Goal: Obtain resource: Obtain resource

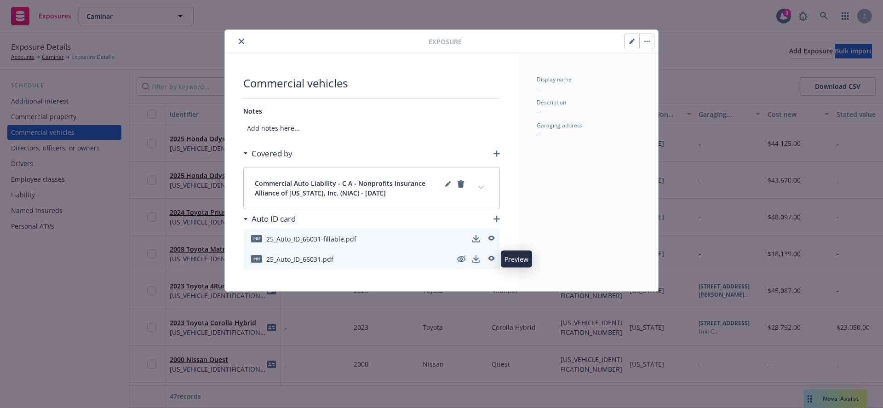
click at [493, 261] on icon "preview" at bounding box center [491, 259] width 8 height 6
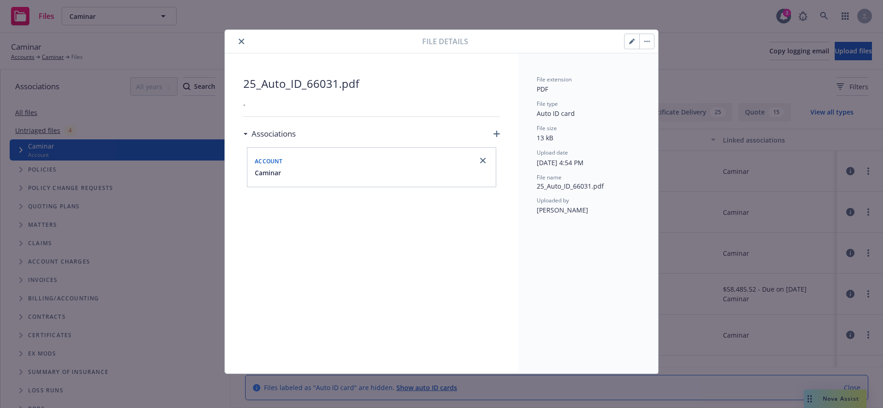
click at [241, 40] on icon "close" at bounding box center [242, 42] width 6 height 6
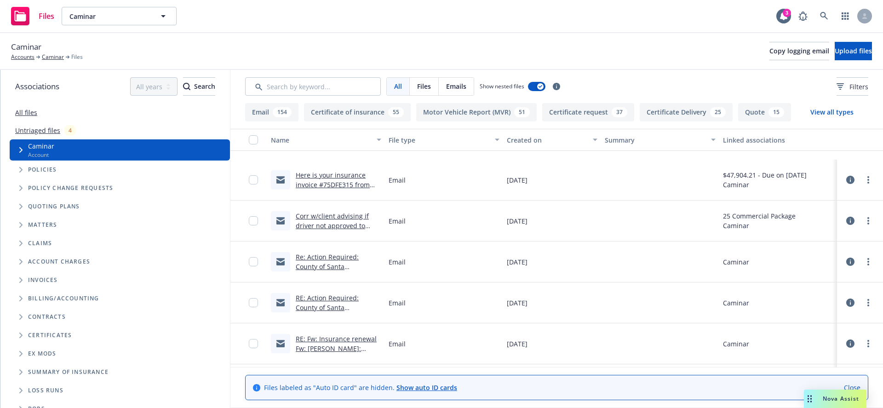
scroll to position [499, 0]
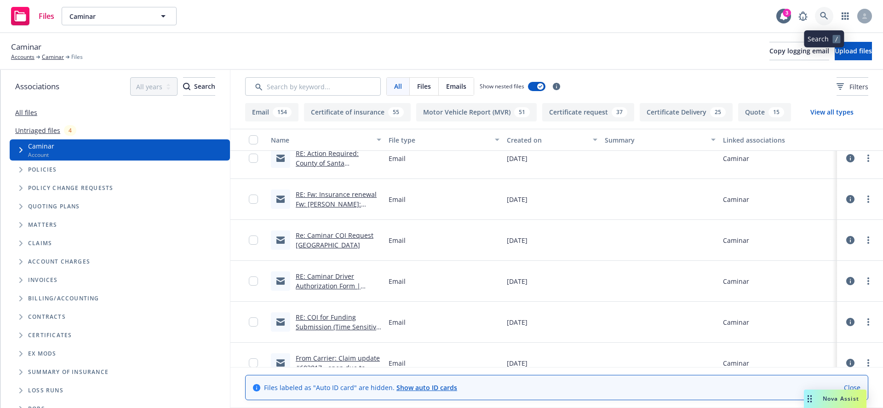
click at [825, 16] on icon at bounding box center [824, 16] width 8 height 8
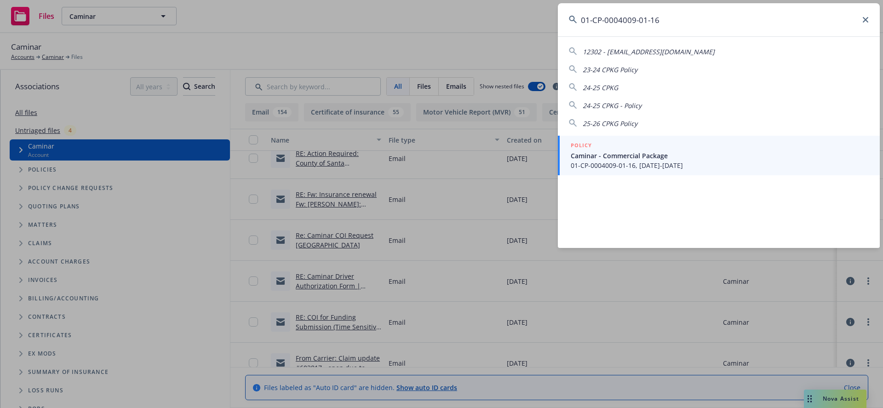
type input "01-CP-0004009-01-16"
click at [622, 158] on span "Caminar - Commercial Package" at bounding box center [720, 156] width 298 height 10
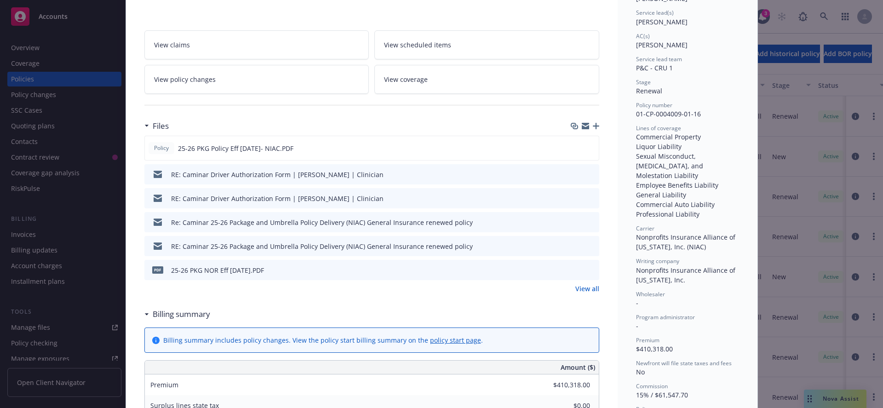
scroll to position [136, 0]
click at [594, 292] on link "View all" at bounding box center [587, 288] width 24 height 10
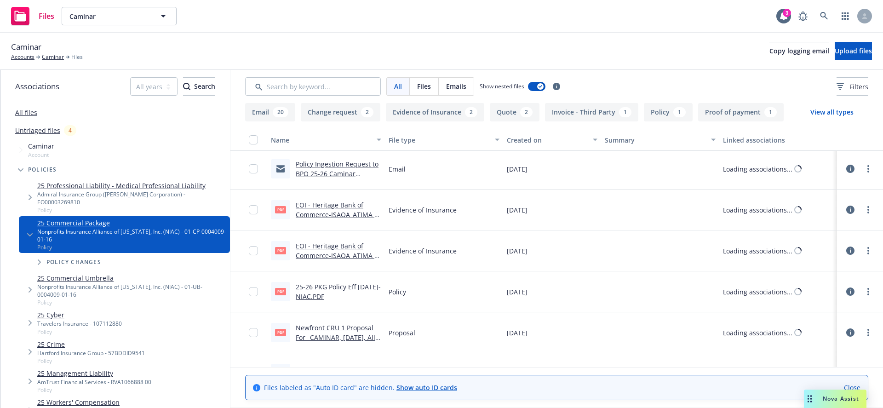
scroll to position [1038, 0]
